Goal: Information Seeking & Learning: Learn about a topic

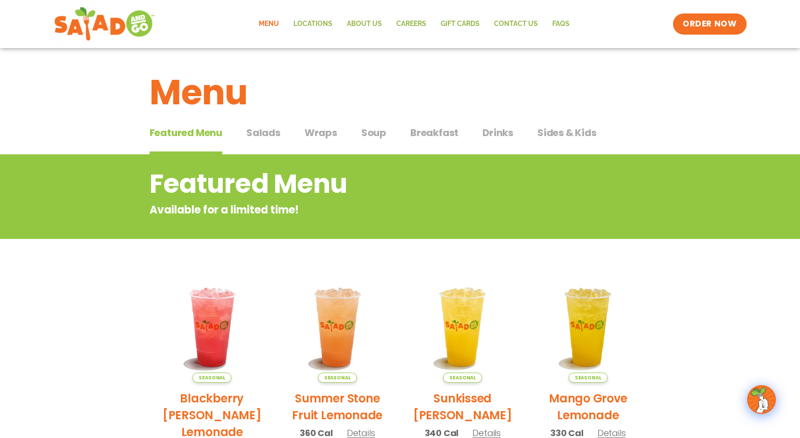
click at [266, 136] on span "Salads" at bounding box center [263, 133] width 34 height 14
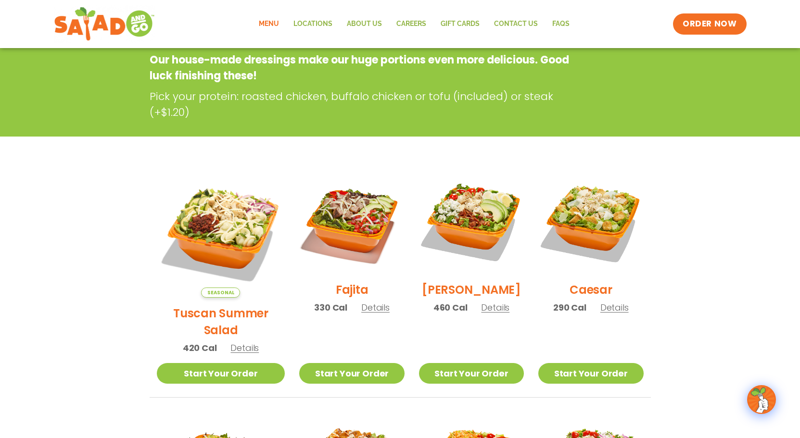
scroll to position [144, 0]
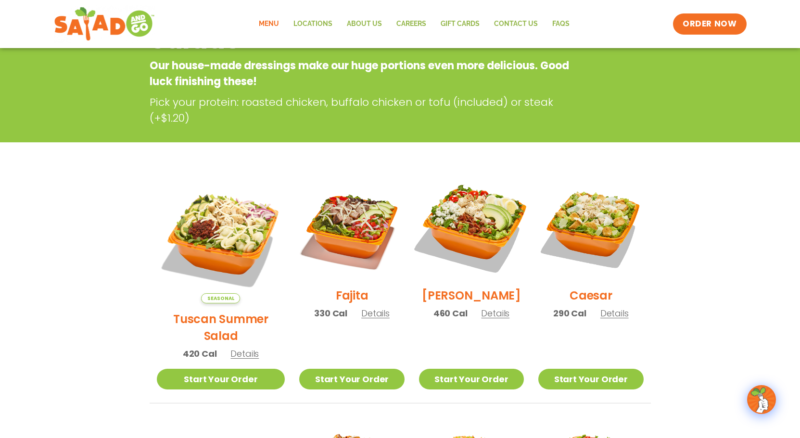
click at [472, 229] on img at bounding box center [471, 227] width 123 height 123
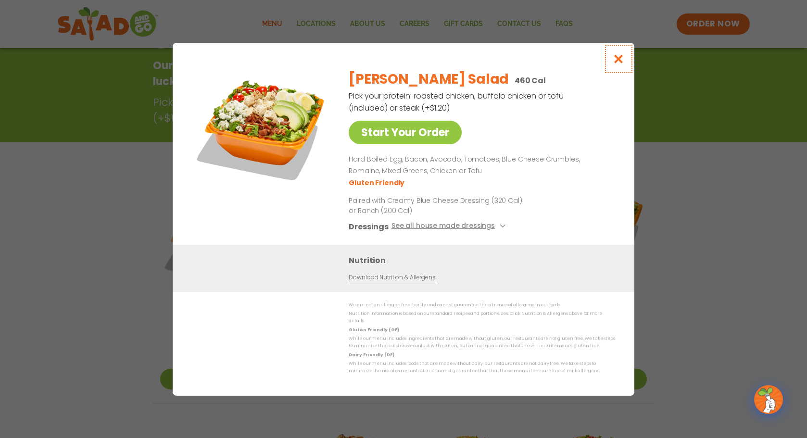
click at [619, 64] on icon "Close modal" at bounding box center [619, 59] width 12 height 10
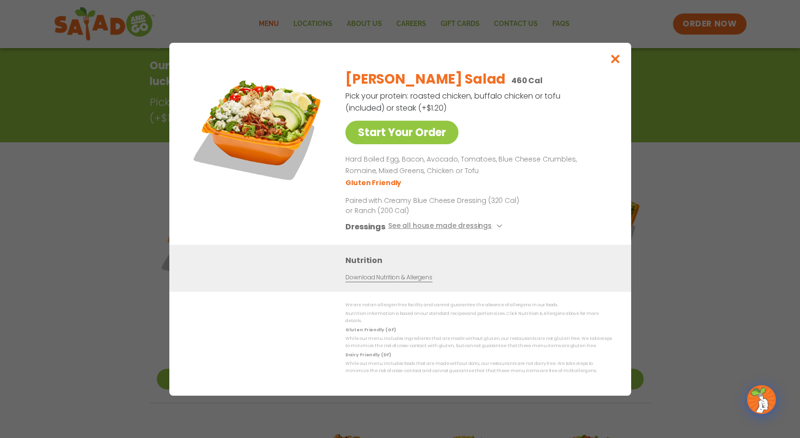
scroll to position [154, 0]
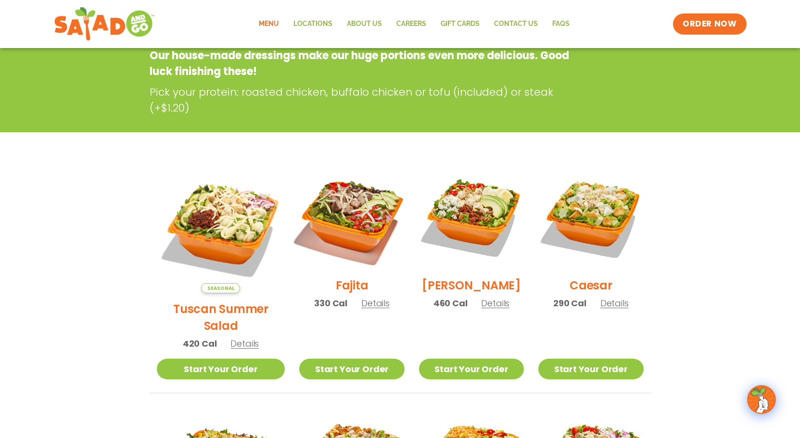
click at [335, 228] on img at bounding box center [351, 217] width 123 height 123
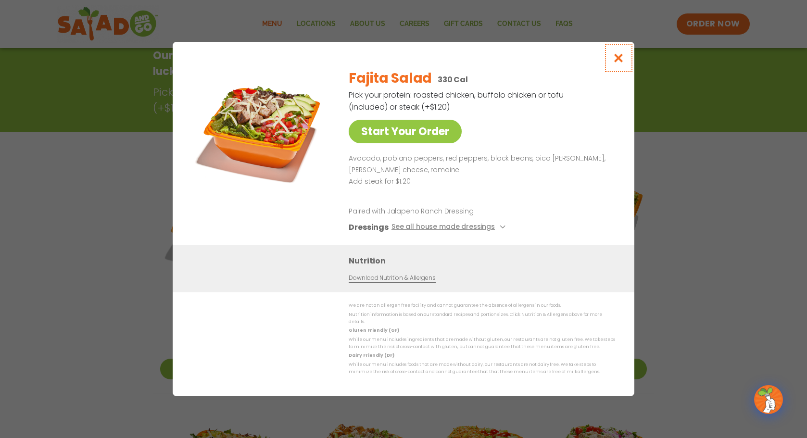
click at [621, 62] on icon "Close modal" at bounding box center [619, 58] width 12 height 10
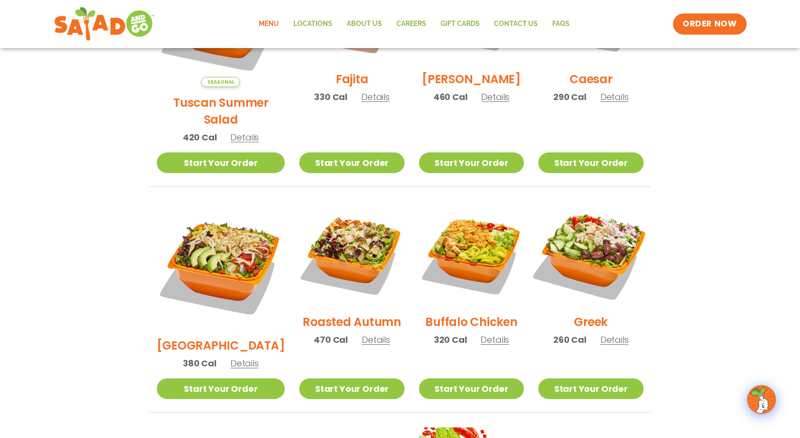
scroll to position [395, 0]
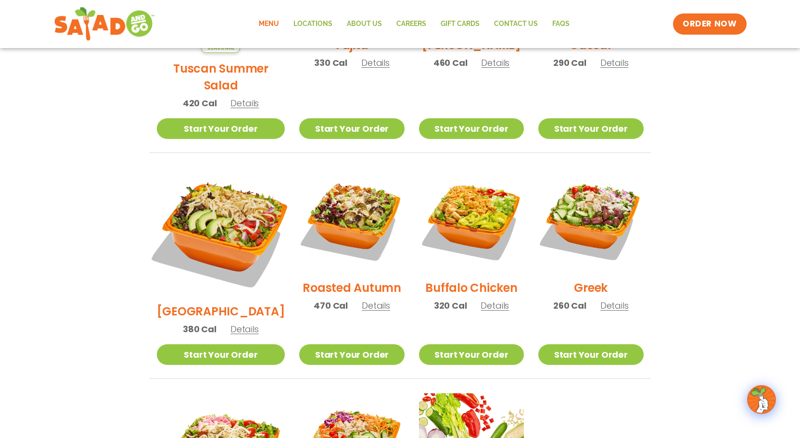
click at [221, 210] on img at bounding box center [220, 231] width 151 height 151
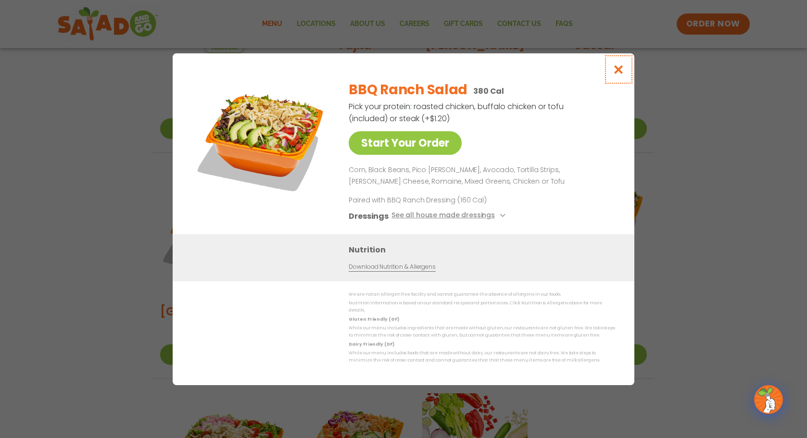
click at [621, 69] on icon "Close modal" at bounding box center [619, 69] width 12 height 10
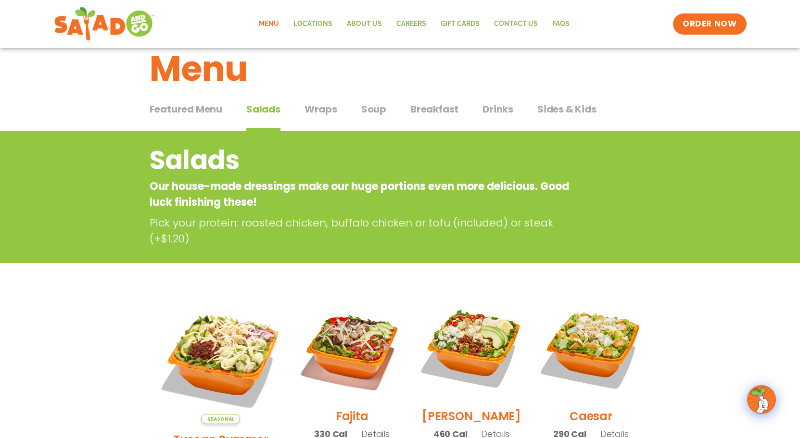
scroll to position [6, 0]
